Goal: Check status: Check status

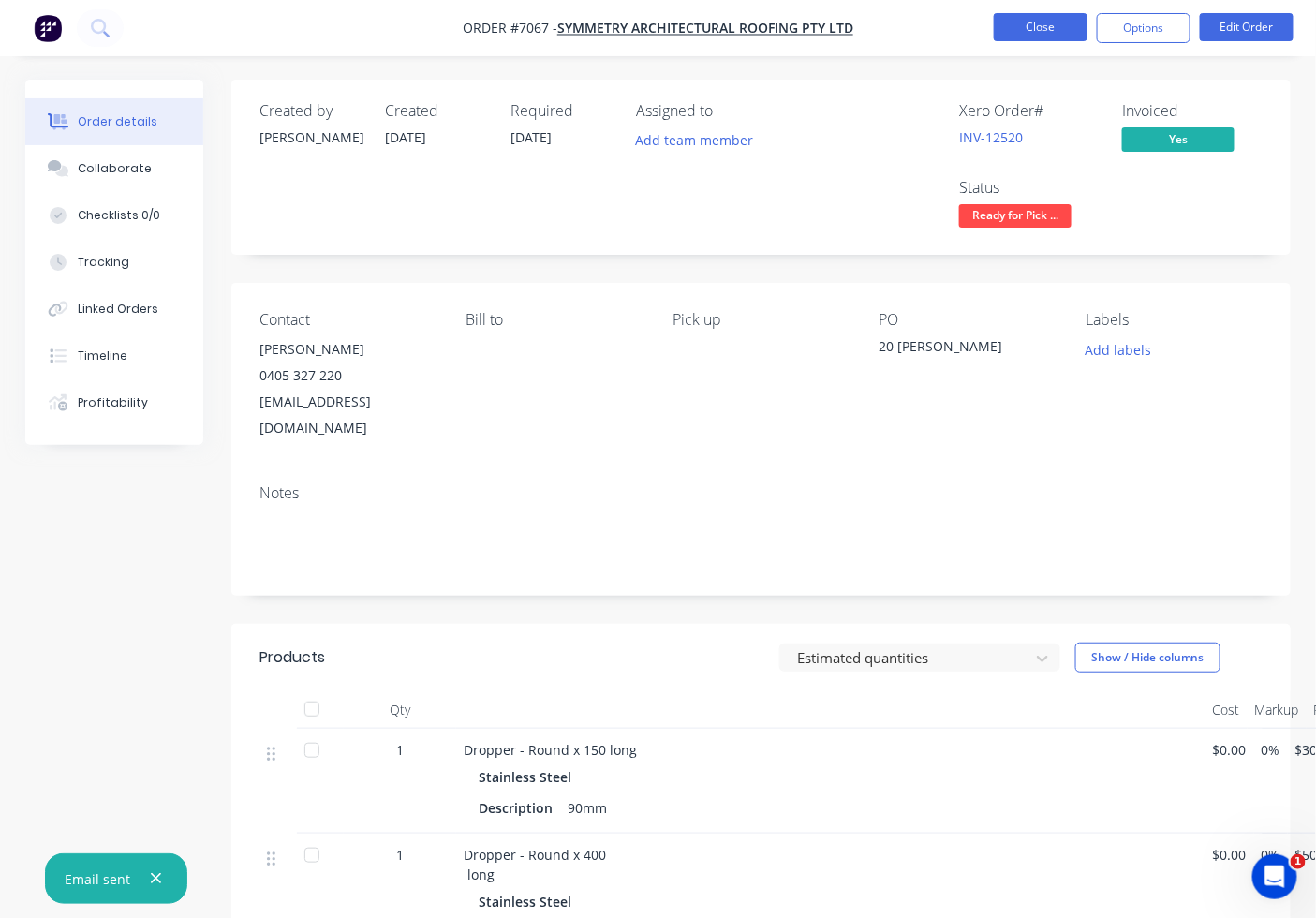
click at [1071, 23] on button "Close" at bounding box center [1040, 27] width 94 height 28
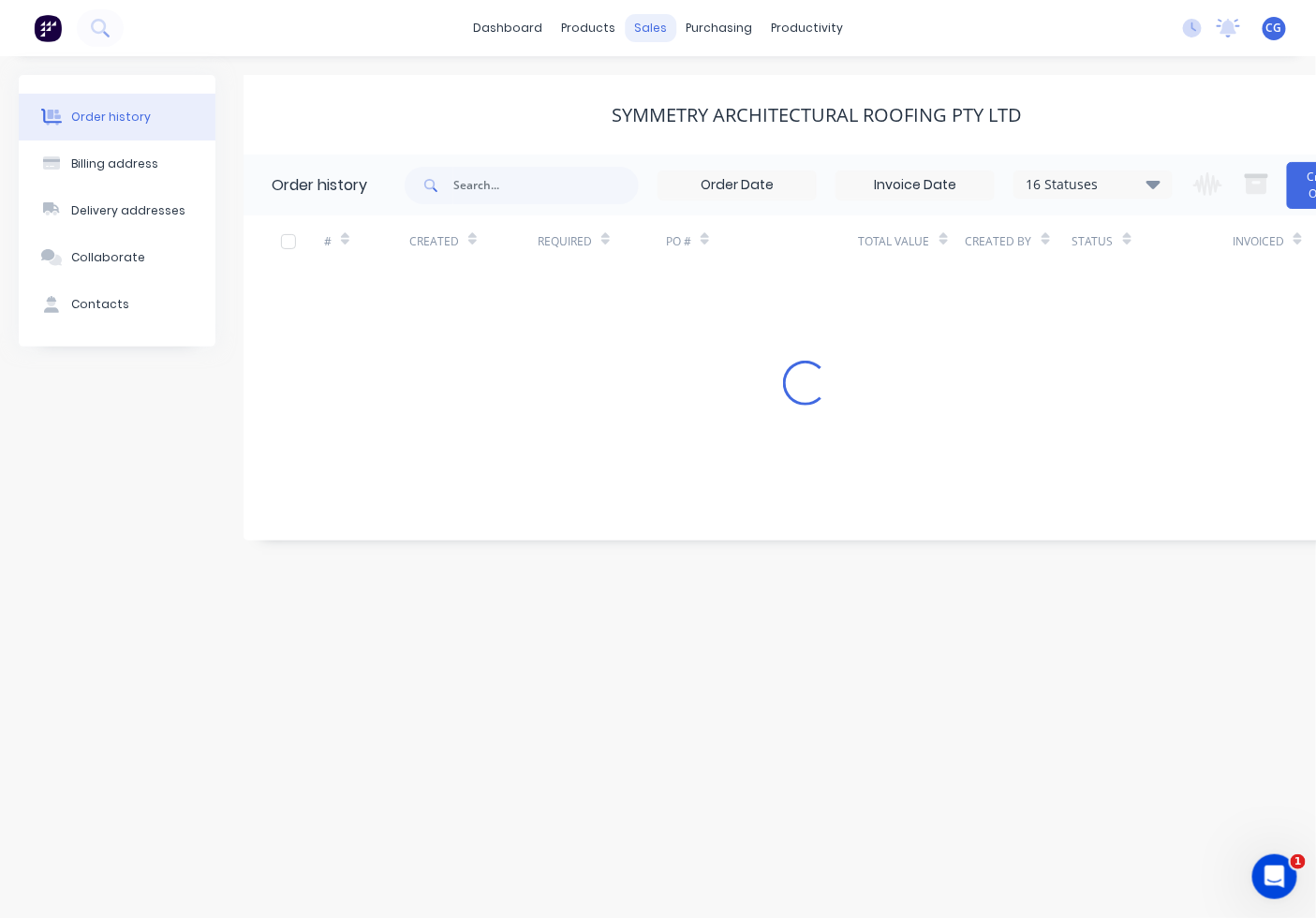
click at [648, 35] on div "sales" at bounding box center [650, 28] width 51 height 28
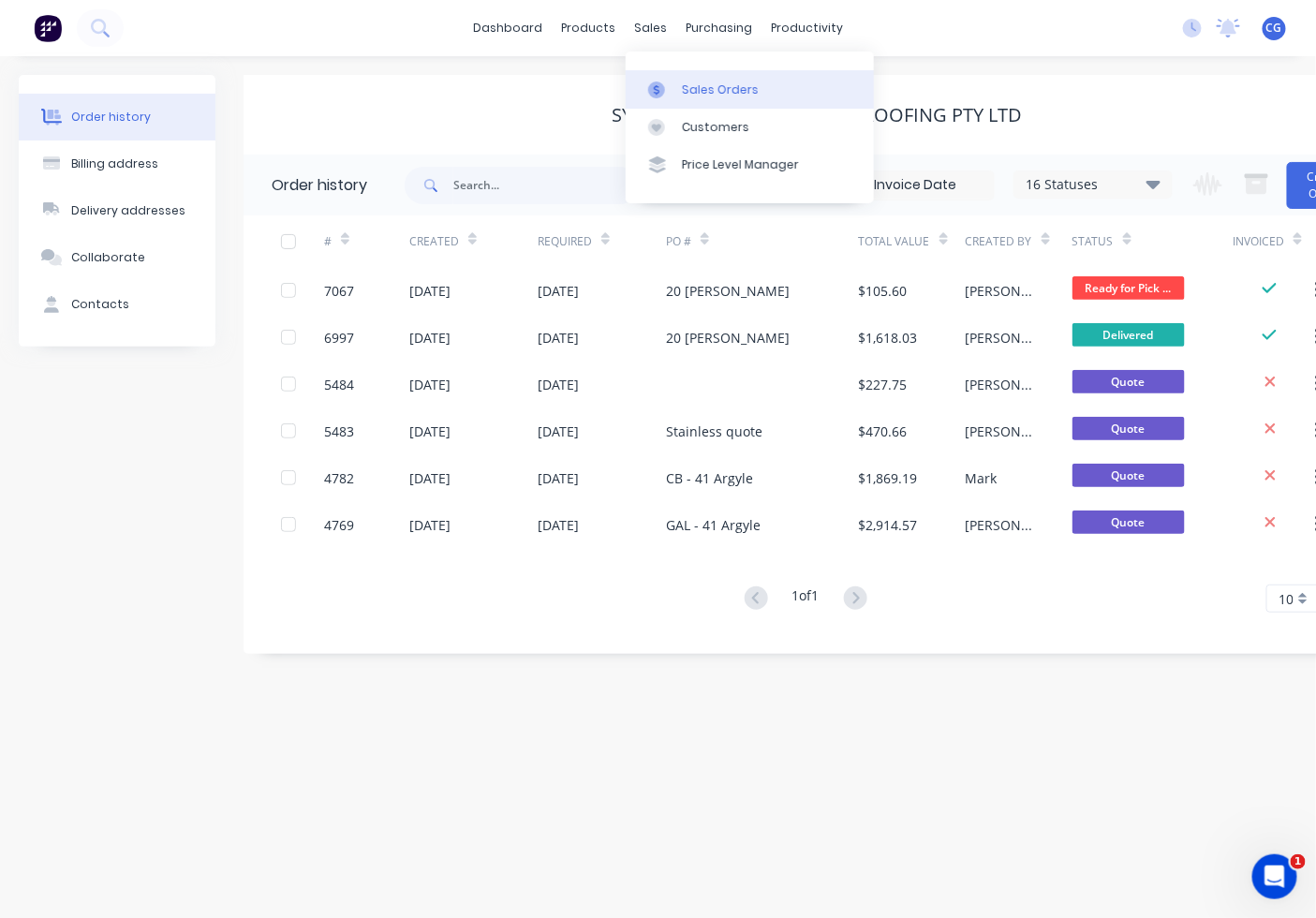
click at [666, 95] on div at bounding box center [662, 90] width 28 height 17
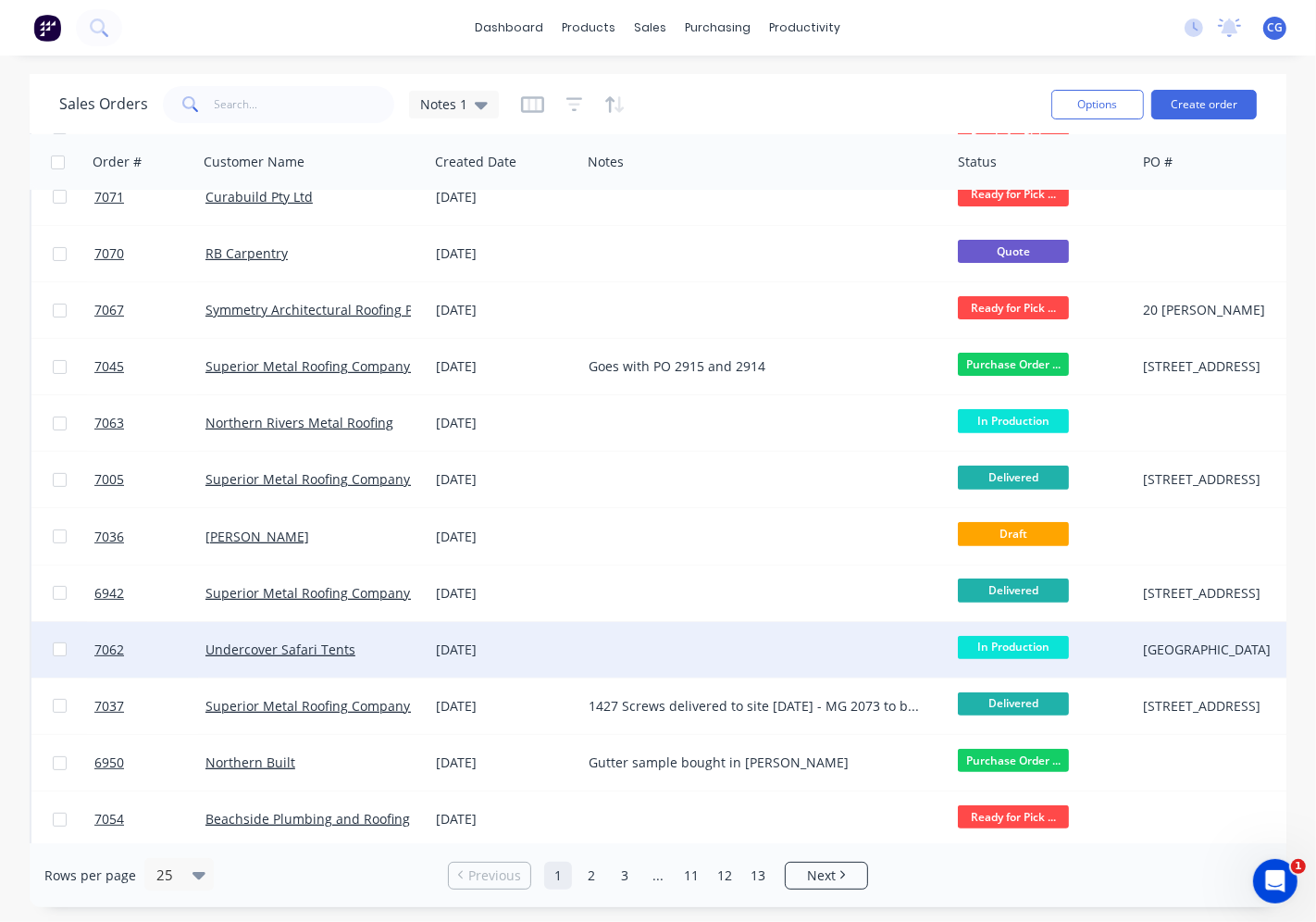
scroll to position [427, 0]
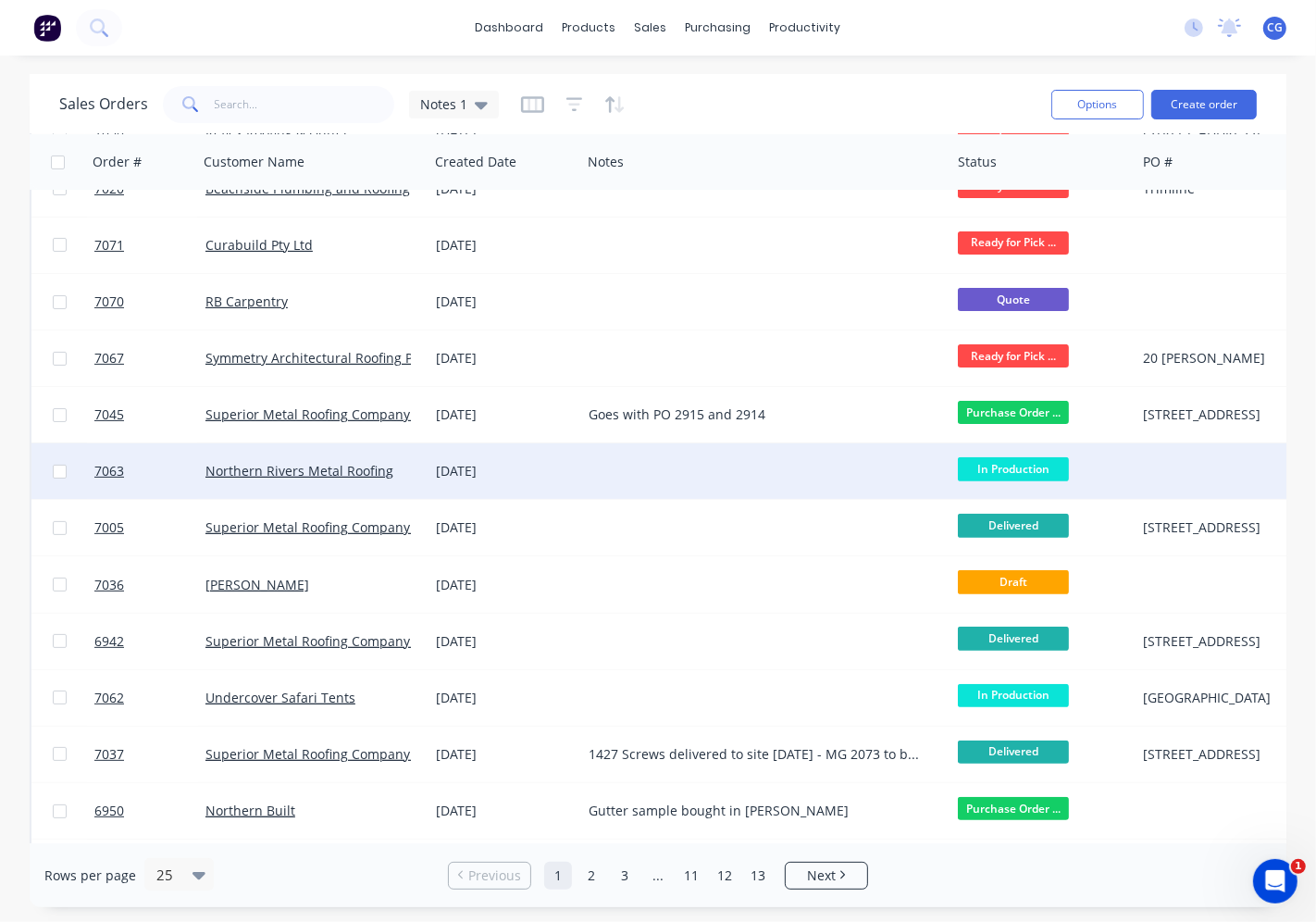
click at [1016, 472] on span "In Production" at bounding box center [1013, 468] width 111 height 23
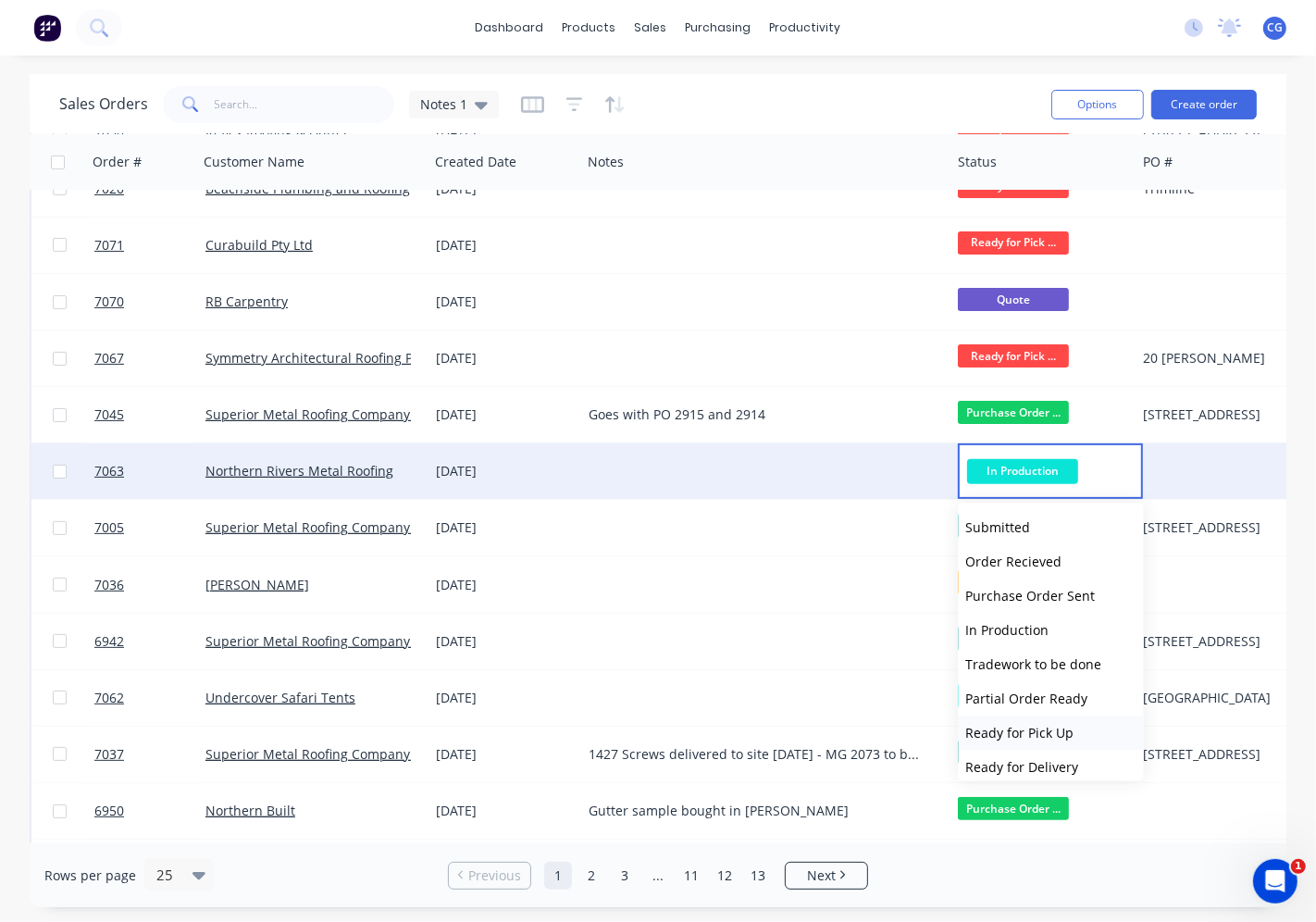
click at [1066, 733] on span "Ready for Pick Up" at bounding box center [1020, 732] width 109 height 18
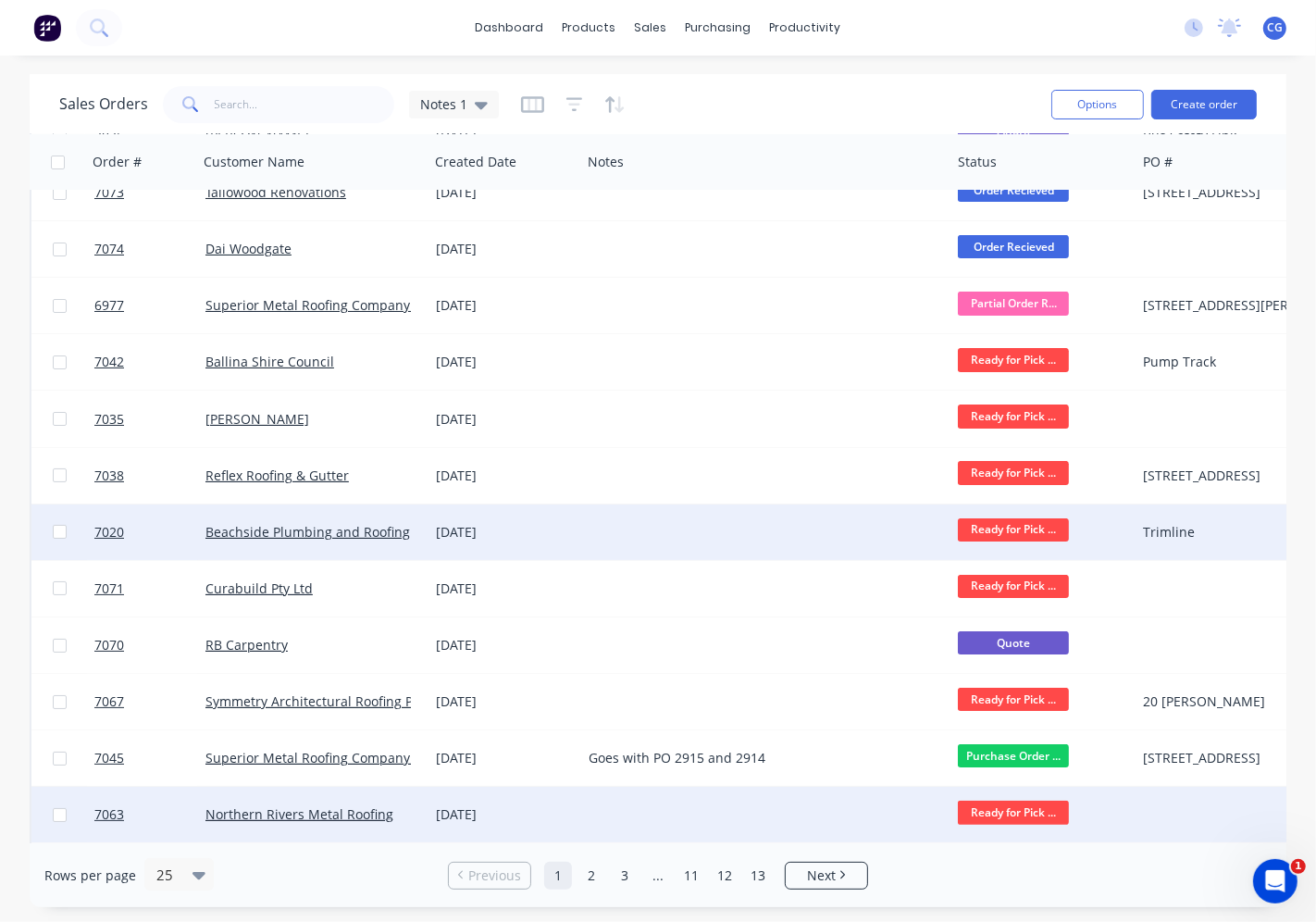
scroll to position [0, 0]
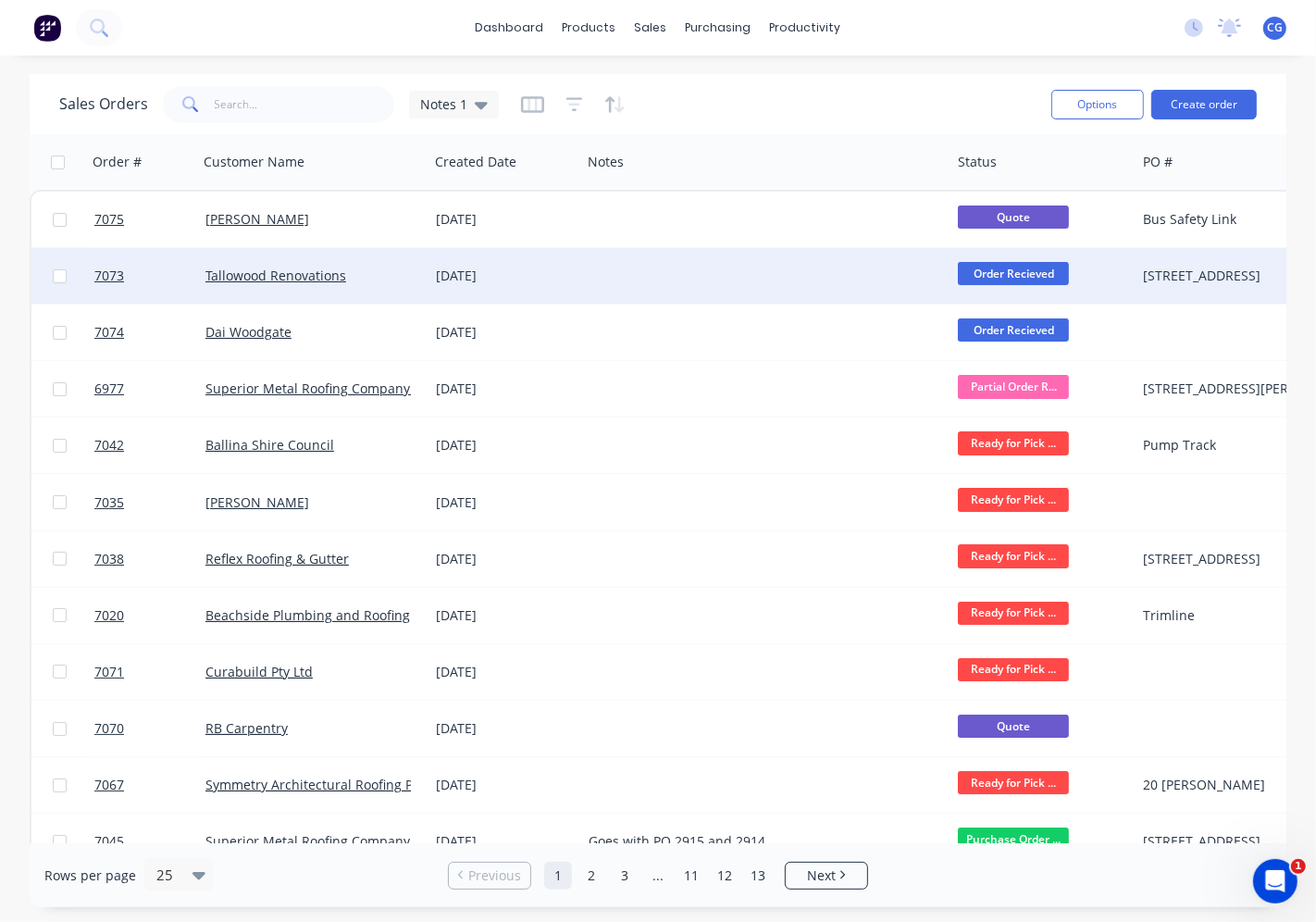
click at [1046, 271] on span "Order Recieved" at bounding box center [1013, 273] width 111 height 23
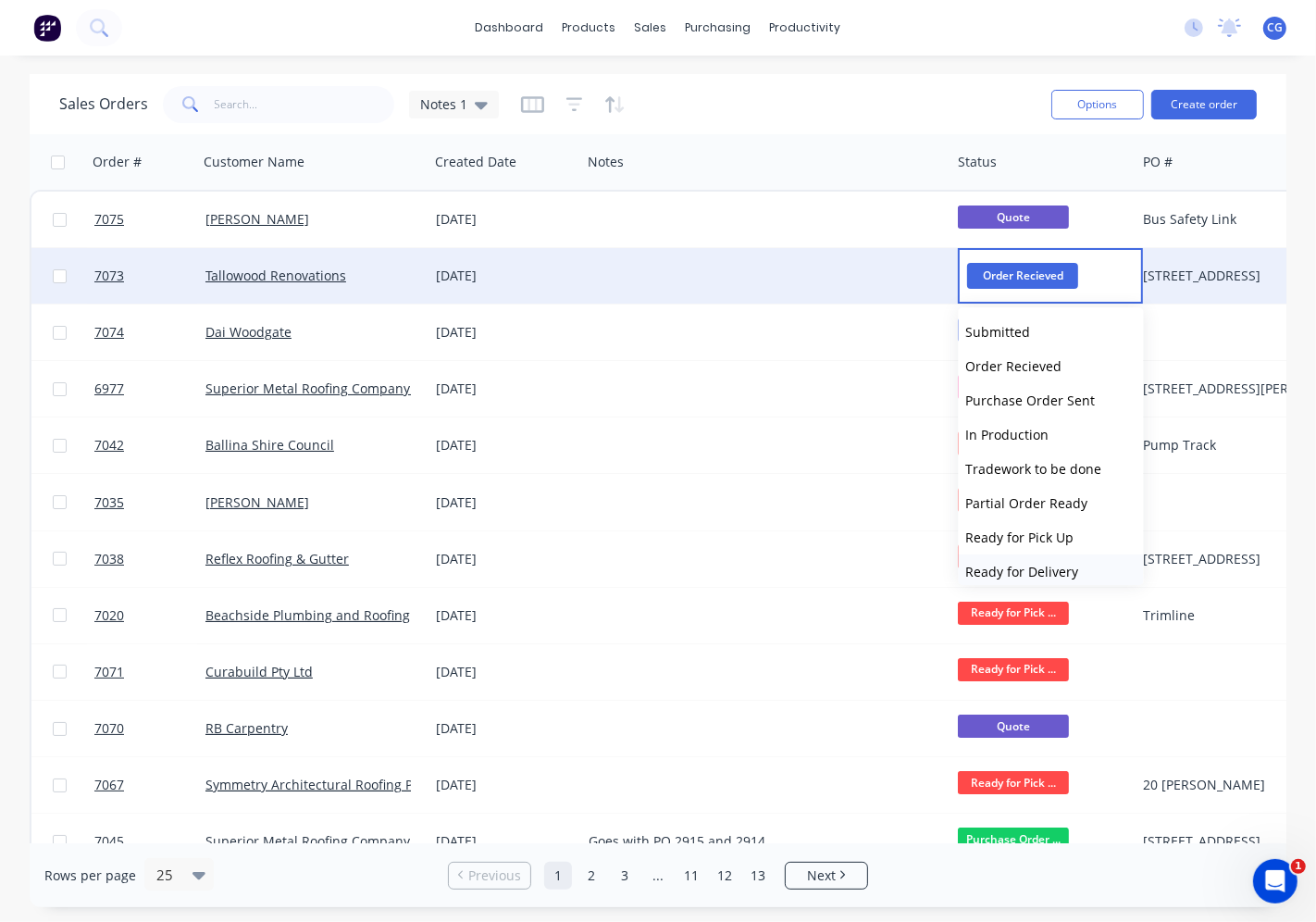
click at [1057, 566] on span "Ready for Delivery" at bounding box center [1022, 571] width 113 height 18
click at [1062, 537] on span "Ready for Pick Up" at bounding box center [1020, 536] width 109 height 18
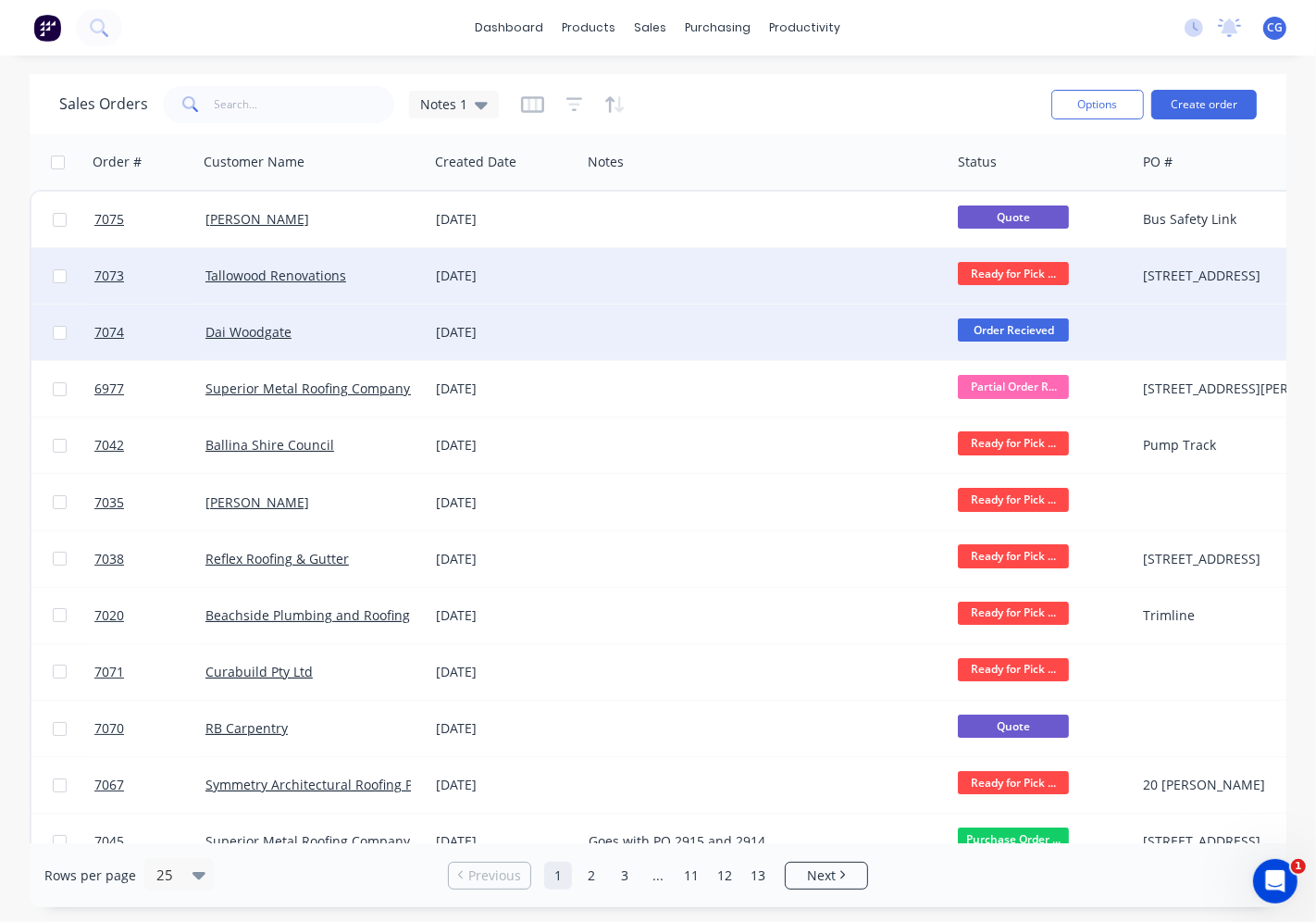
click at [1006, 326] on span "Order Recieved" at bounding box center [1013, 329] width 111 height 23
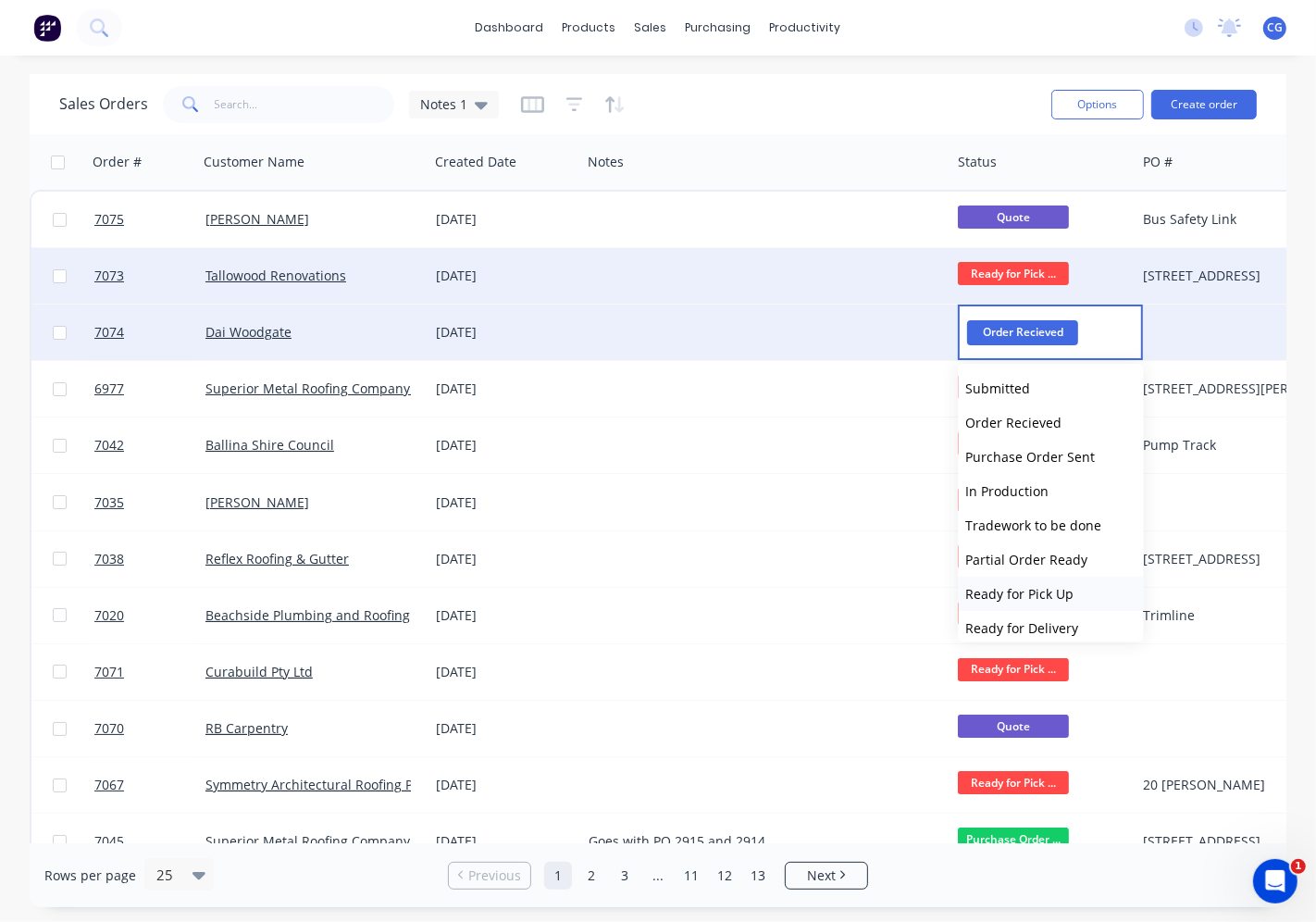
click at [1037, 593] on span "Ready for Pick Up" at bounding box center [1020, 593] width 109 height 18
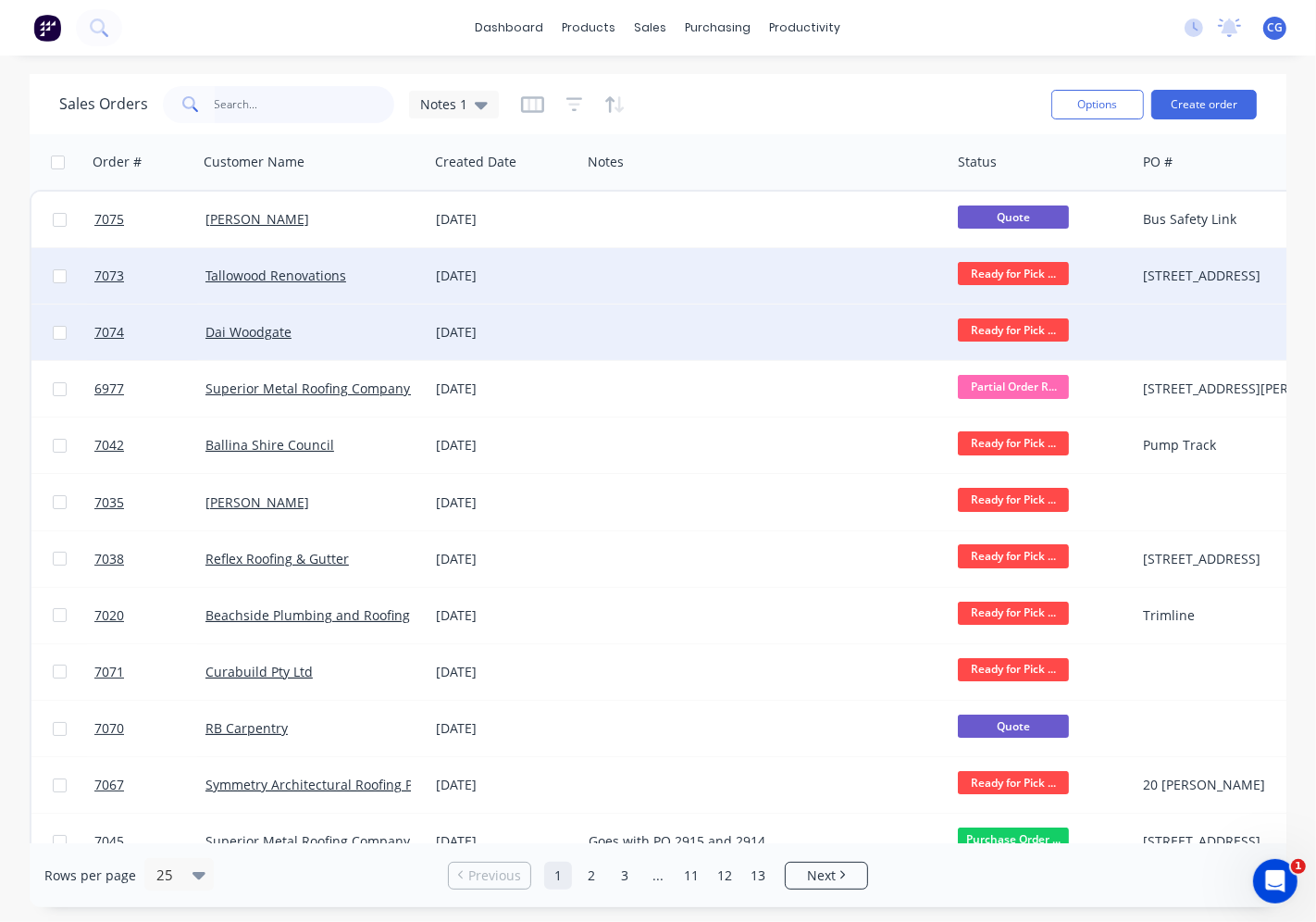
click at [286, 106] on input "text" at bounding box center [304, 105] width 181 height 37
type input "7061"
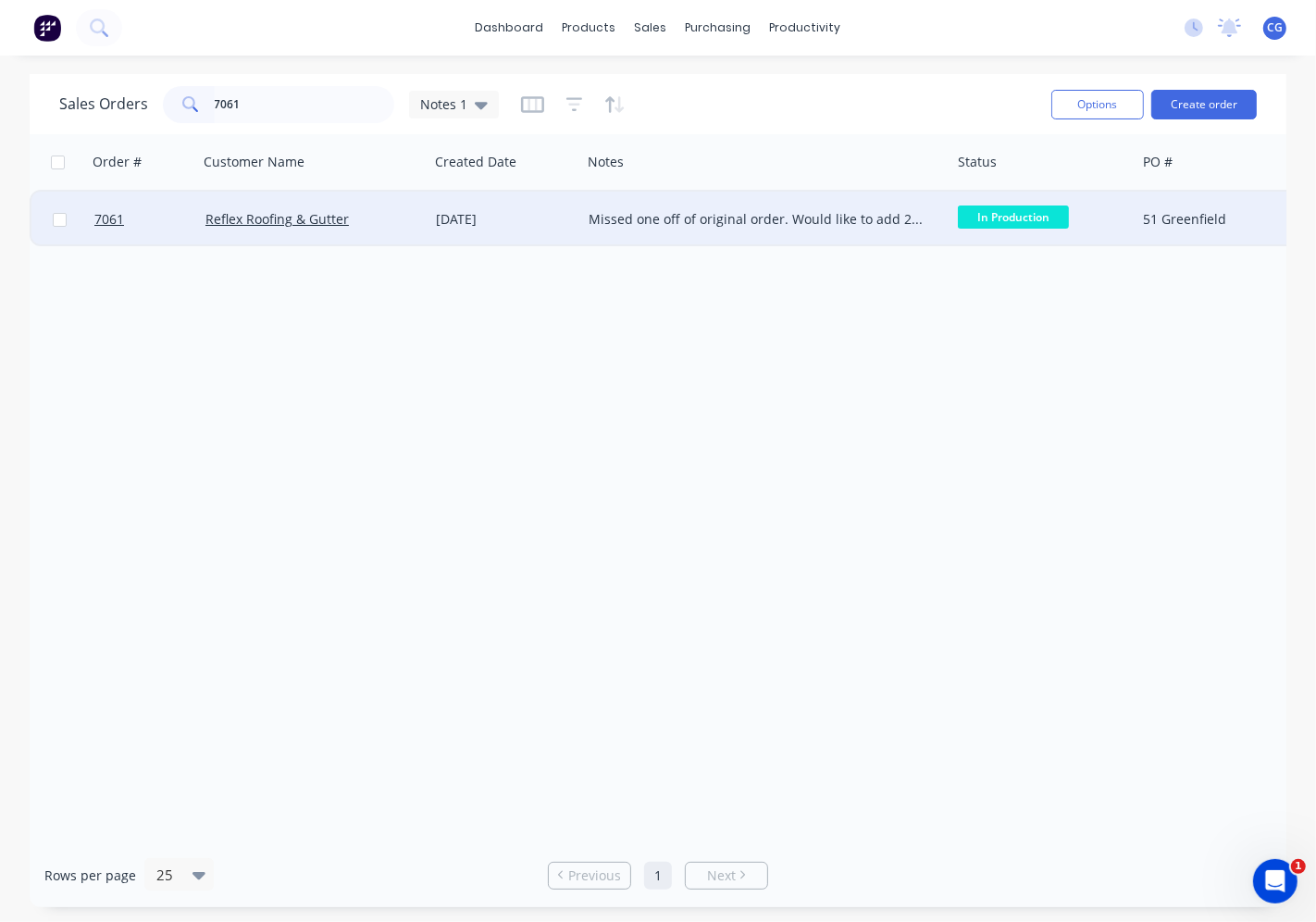
click at [396, 224] on div "Reflex Roofing & Gutter" at bounding box center [307, 219] width 205 height 19
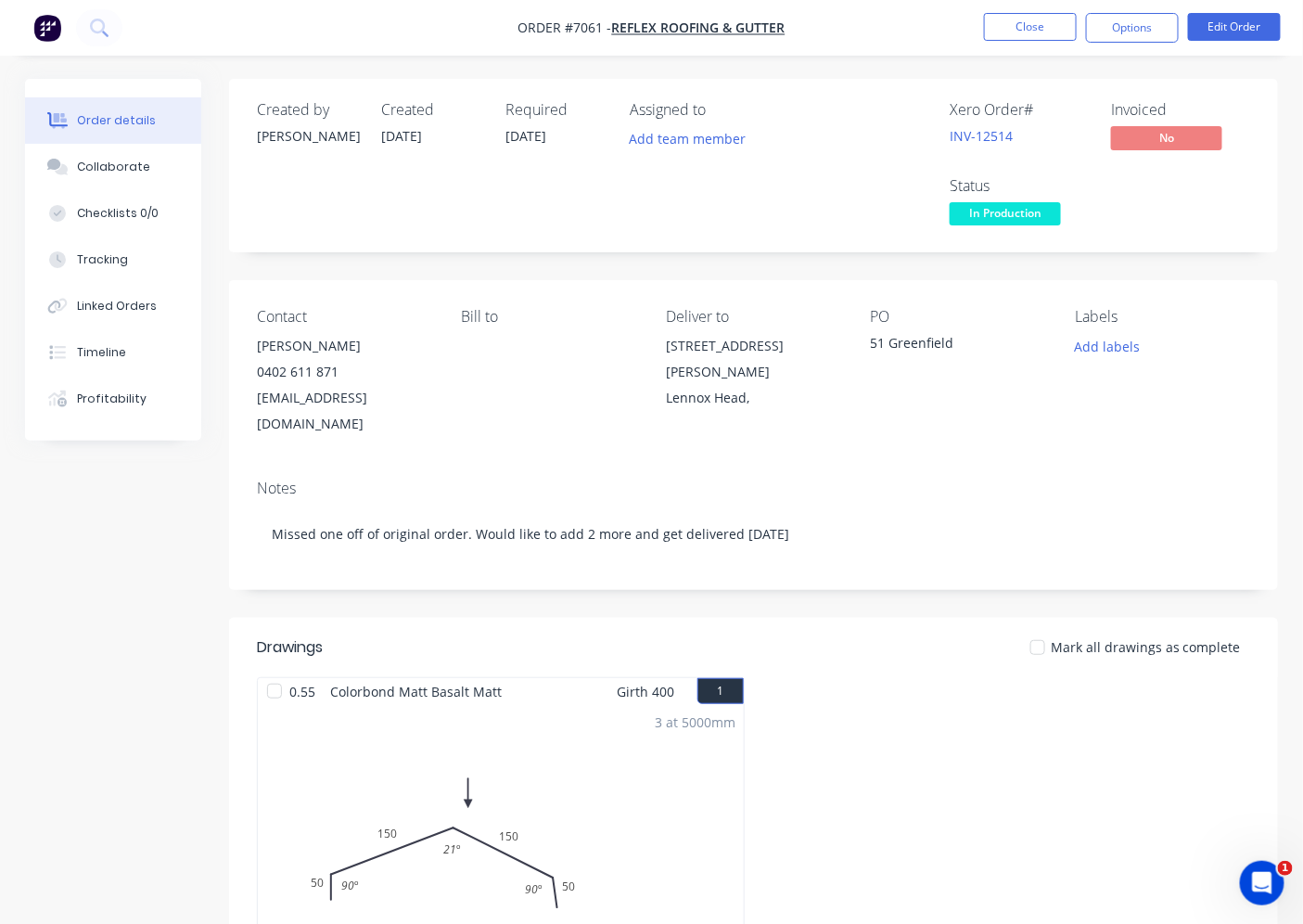
click at [1034, 629] on div at bounding box center [1038, 647] width 38 height 38
click at [988, 224] on span "In Production" at bounding box center [1005, 214] width 112 height 23
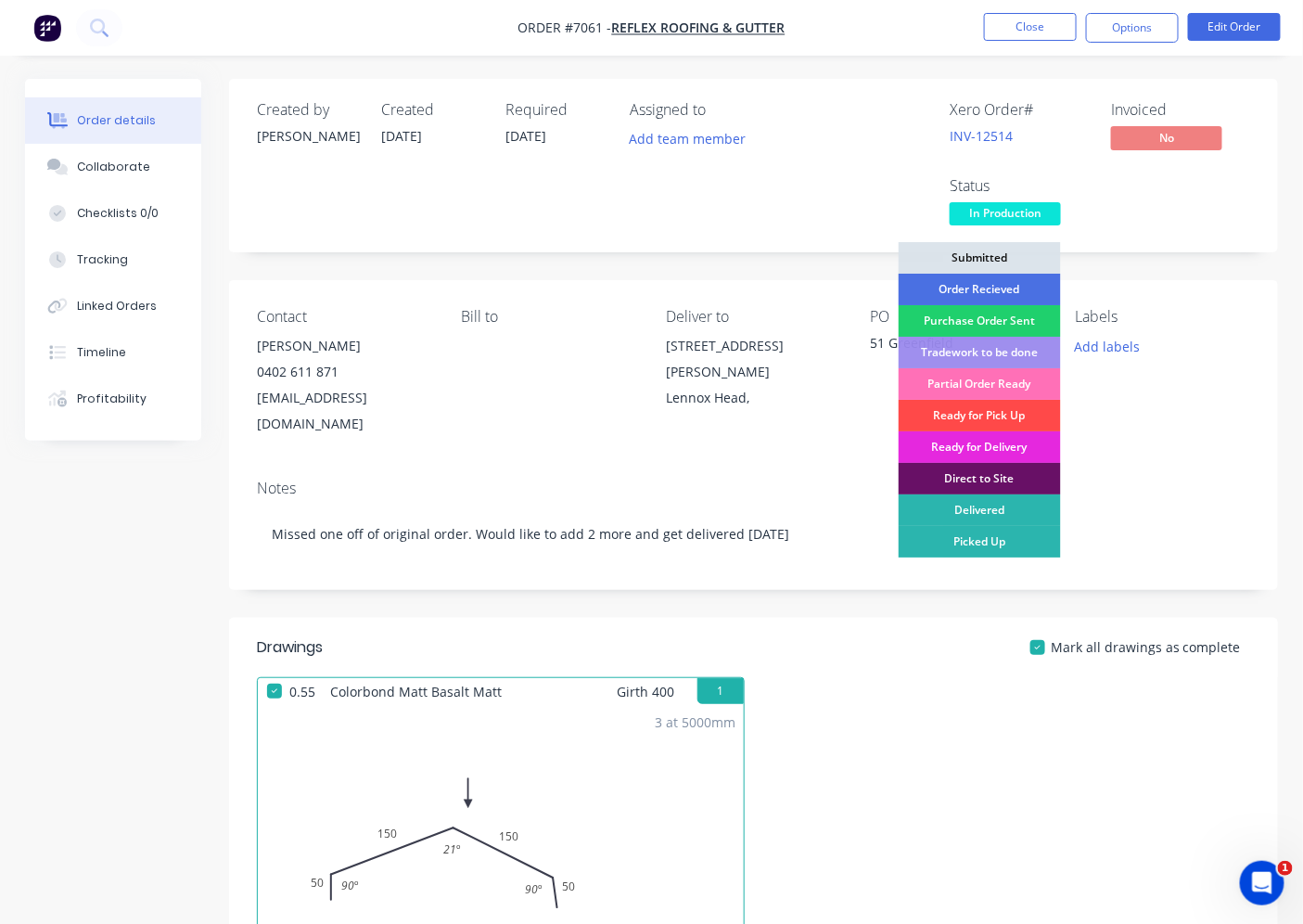
click at [1003, 416] on div "Ready for Pick Up" at bounding box center [979, 416] width 162 height 32
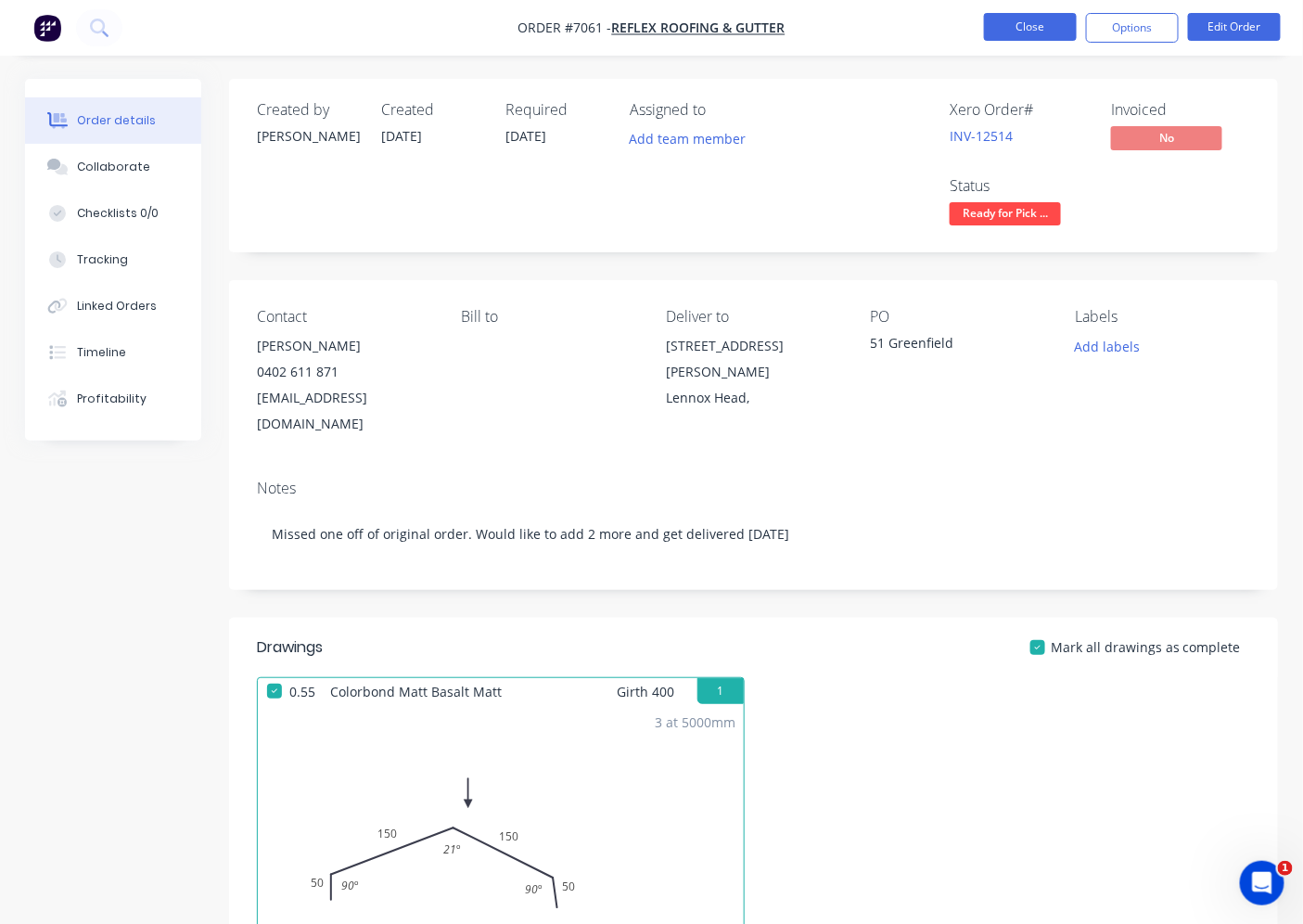
click at [1040, 21] on button "Close" at bounding box center [1030, 27] width 93 height 28
